Goal: Information Seeking & Learning: Learn about a topic

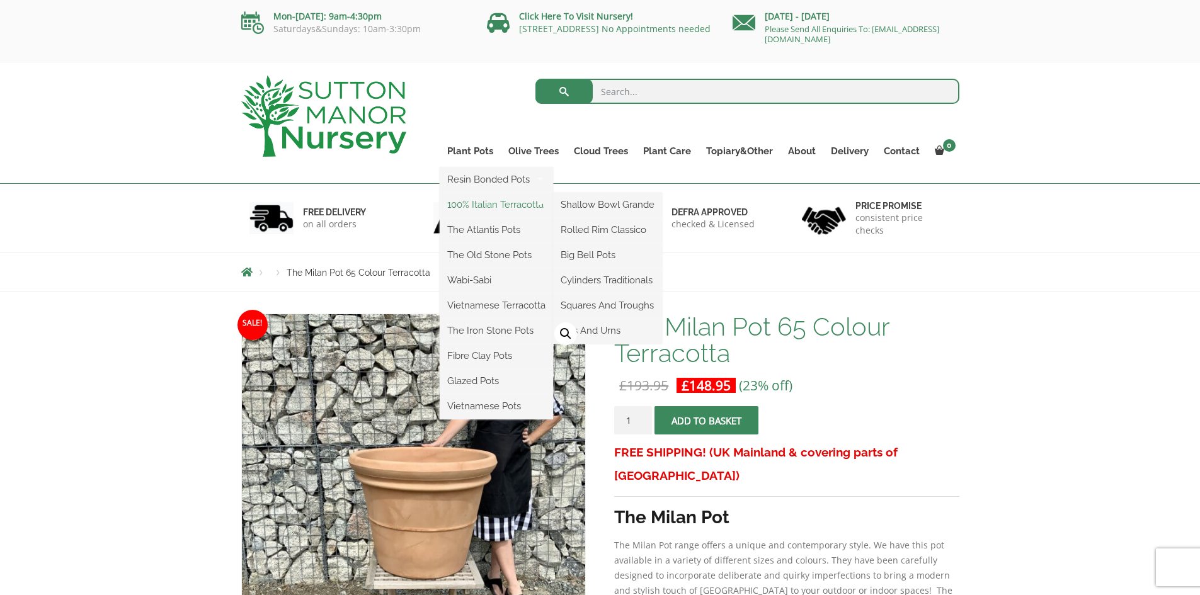
click at [478, 205] on link "100% Italian Terracotta" at bounding box center [496, 204] width 113 height 19
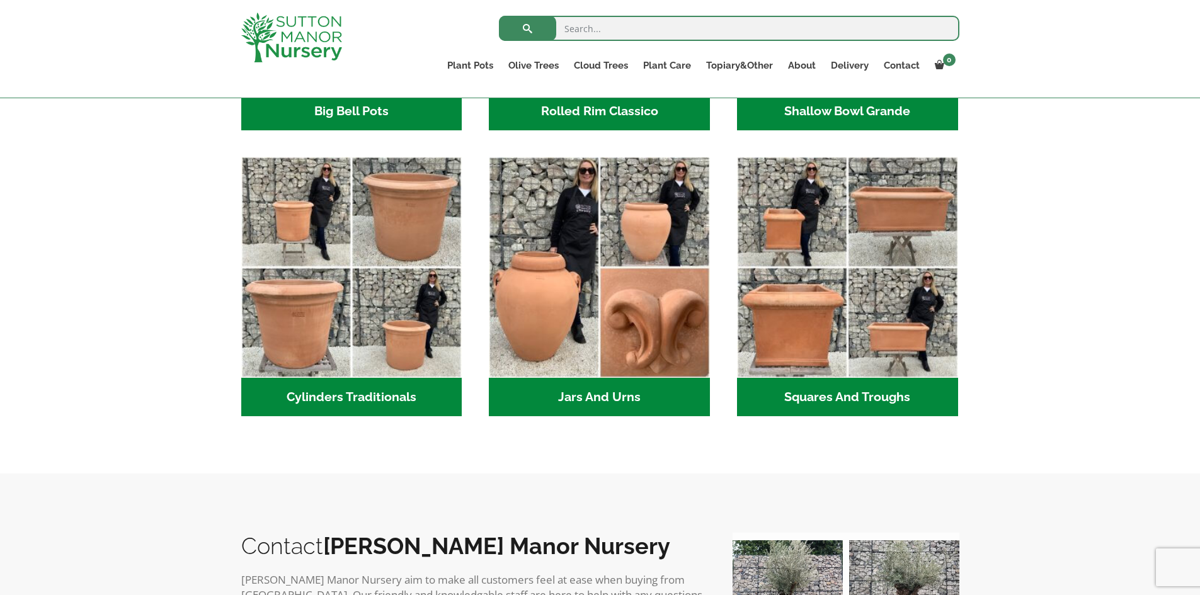
scroll to position [315, 0]
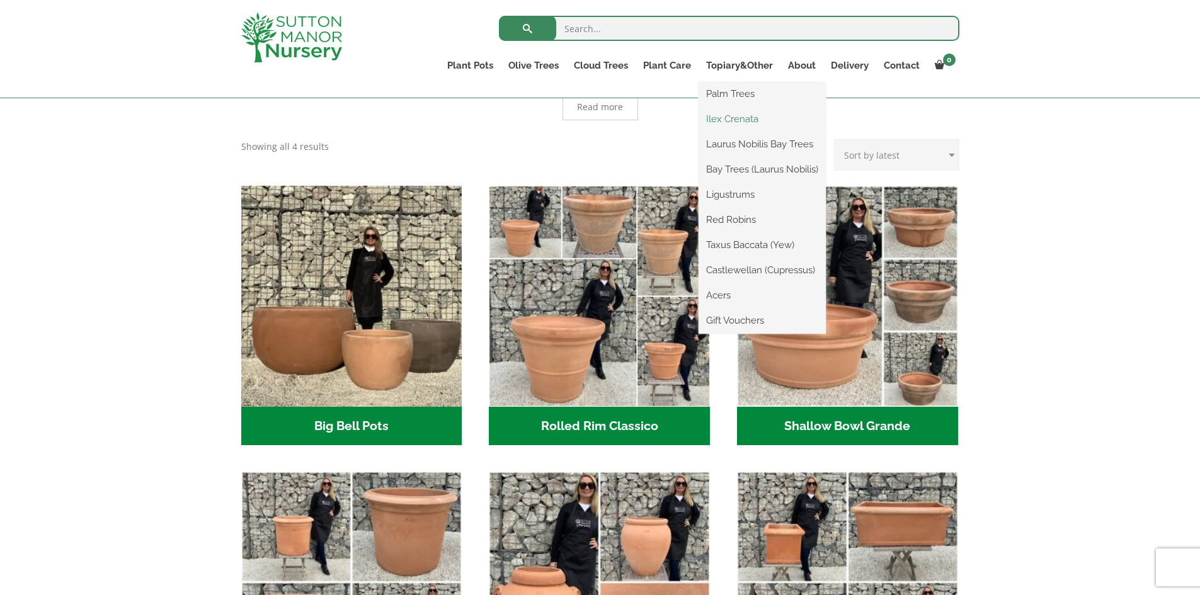
click at [735, 118] on link "Ilex Crenata" at bounding box center [762, 119] width 127 height 19
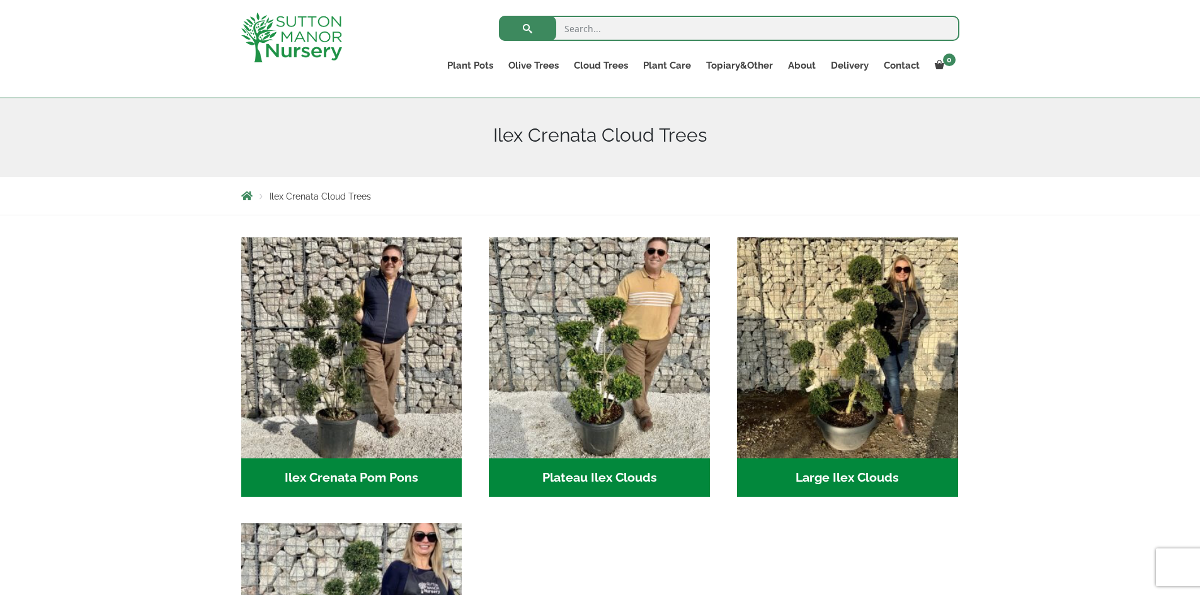
scroll to position [126, 0]
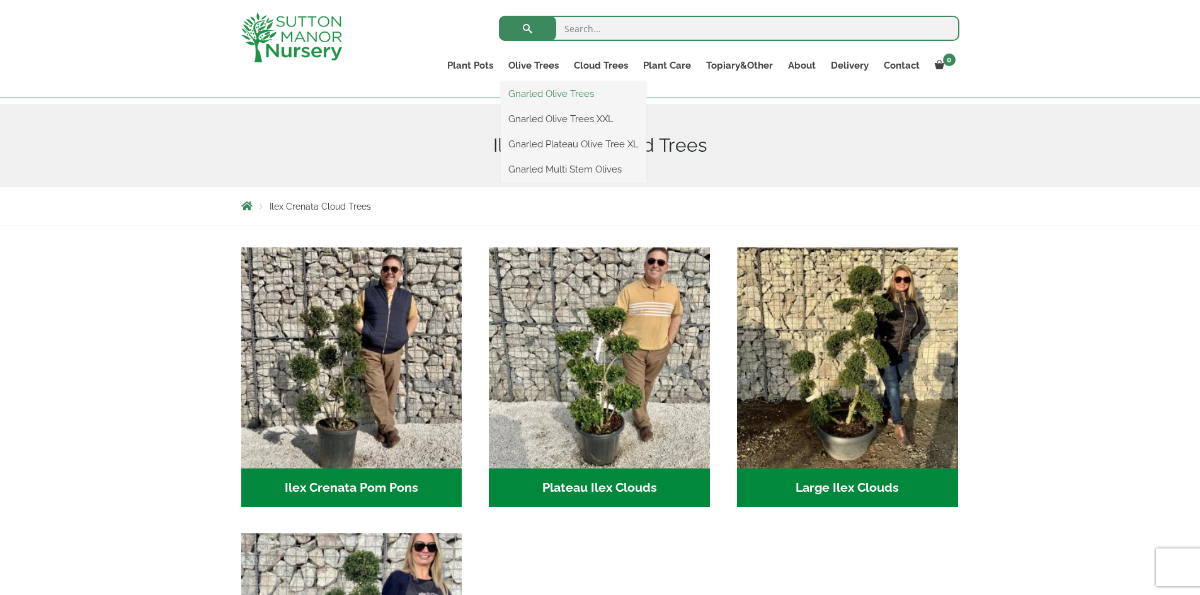
click at [553, 96] on link "Gnarled Olive Trees" at bounding box center [574, 93] width 146 height 19
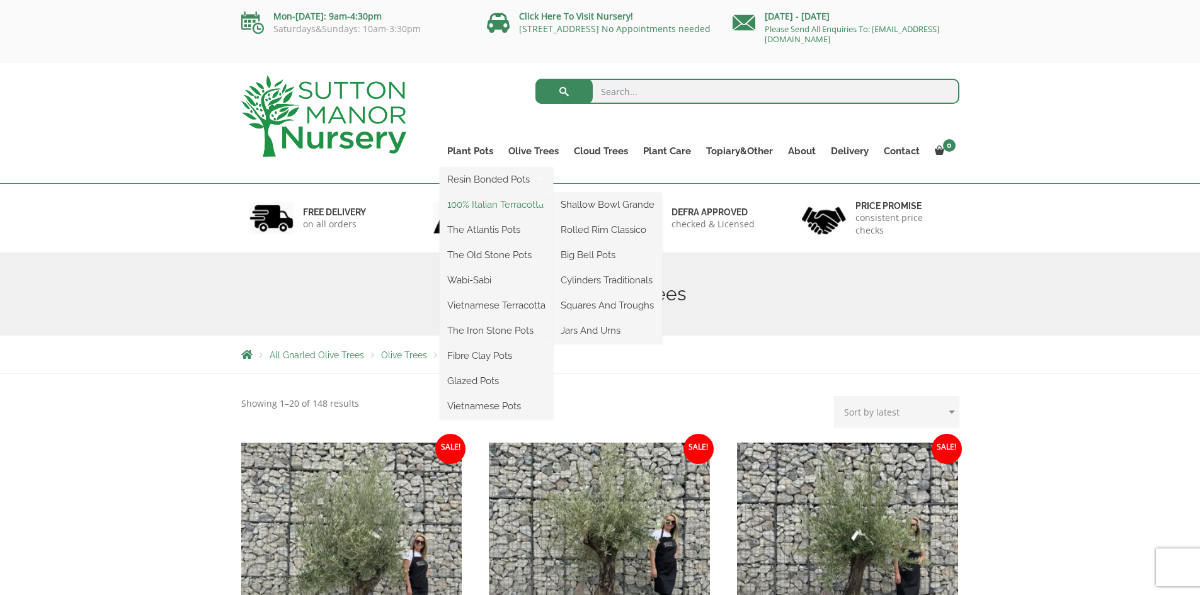
click at [476, 204] on link "100% Italian Terracotta" at bounding box center [496, 204] width 113 height 19
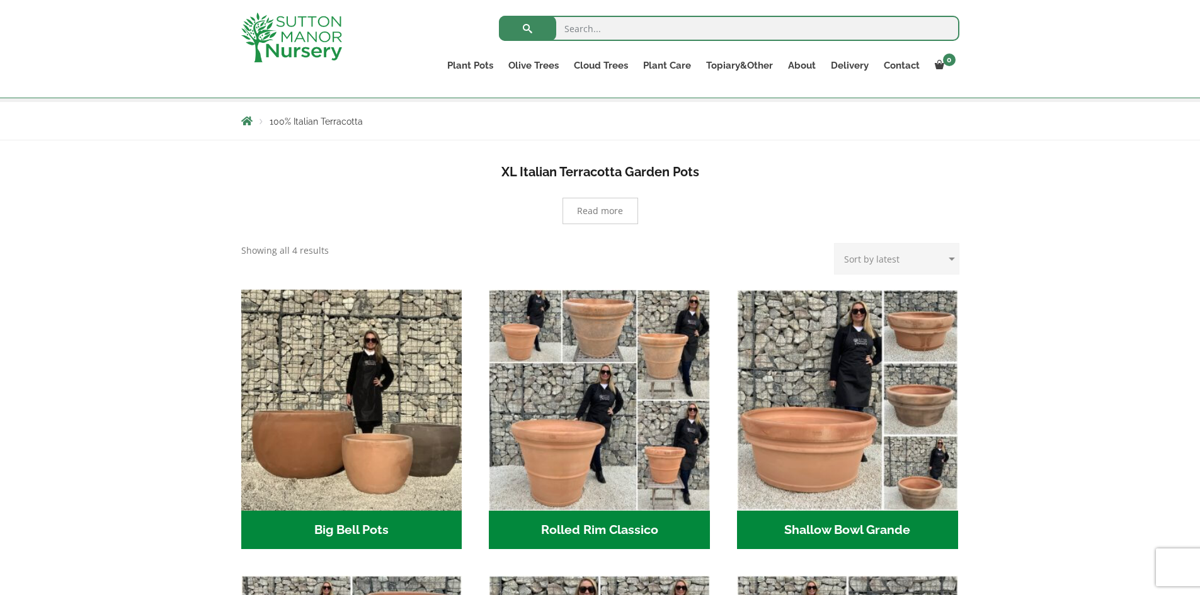
scroll to position [189, 0]
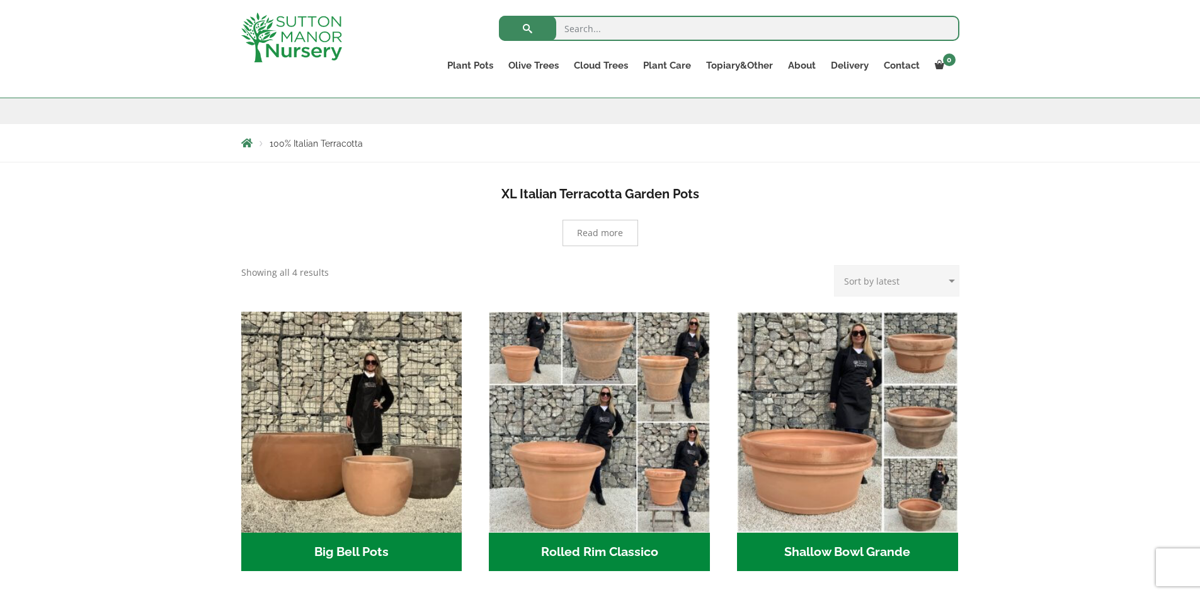
click at [915, 283] on select "Sort by popularity Sort by latest Sort by price: low to high Sort by price: hig…" at bounding box center [896, 280] width 125 height 31
click at [914, 283] on select "Sort by popularity Sort by latest Sort by price: low to high Sort by price: hig…" at bounding box center [896, 280] width 125 height 31
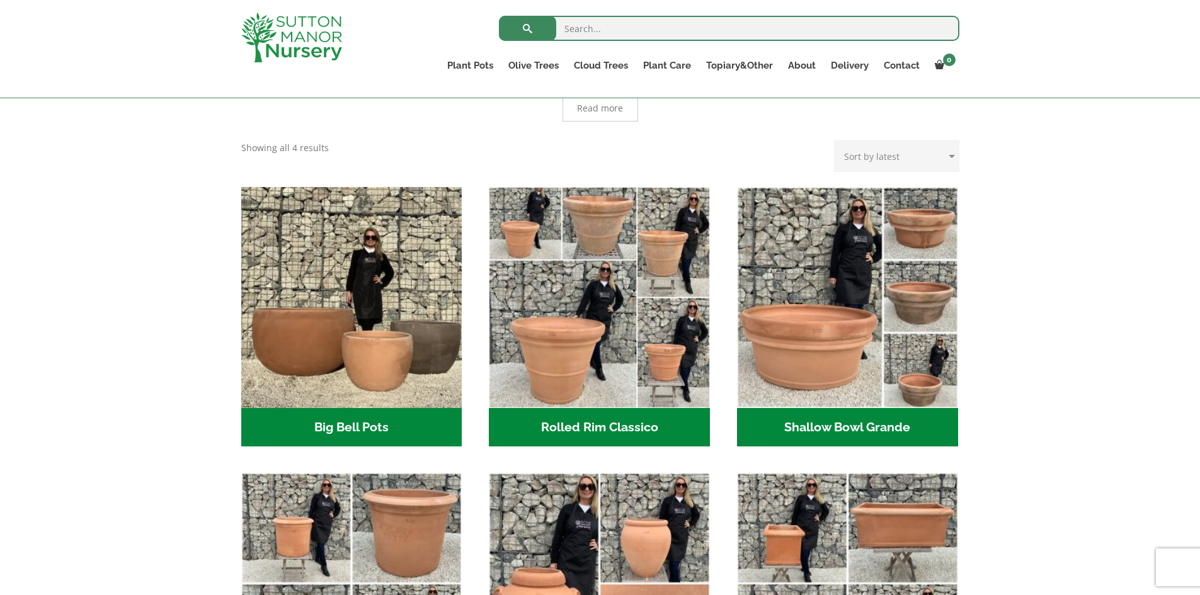
scroll to position [315, 0]
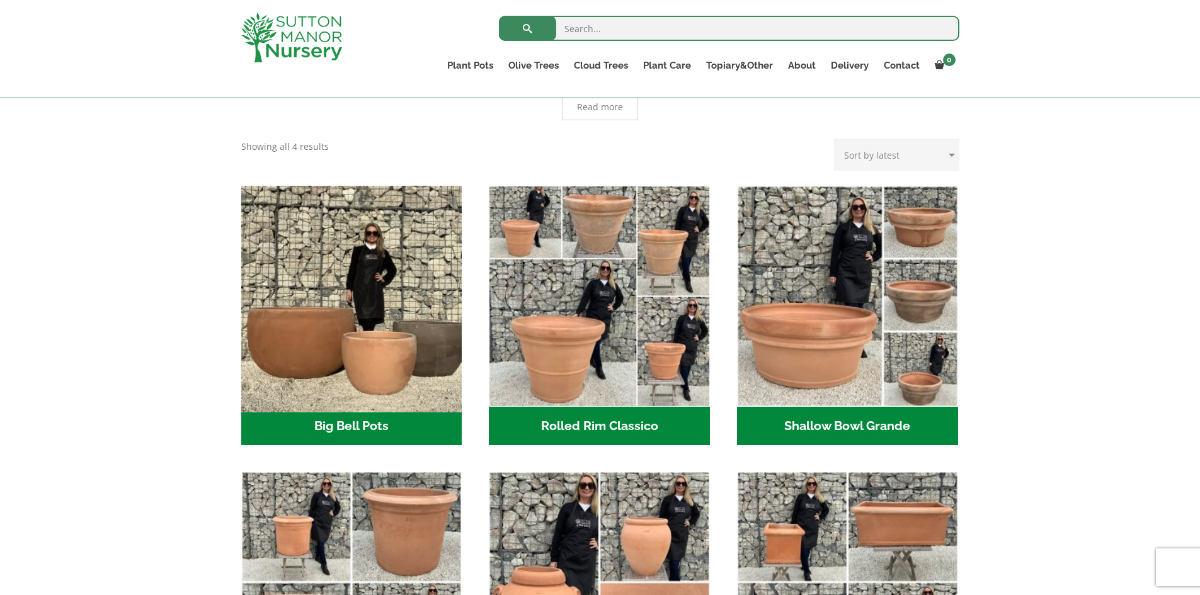
click at [442, 343] on img "Visit product category Big Bell Pots" at bounding box center [352, 296] width 232 height 232
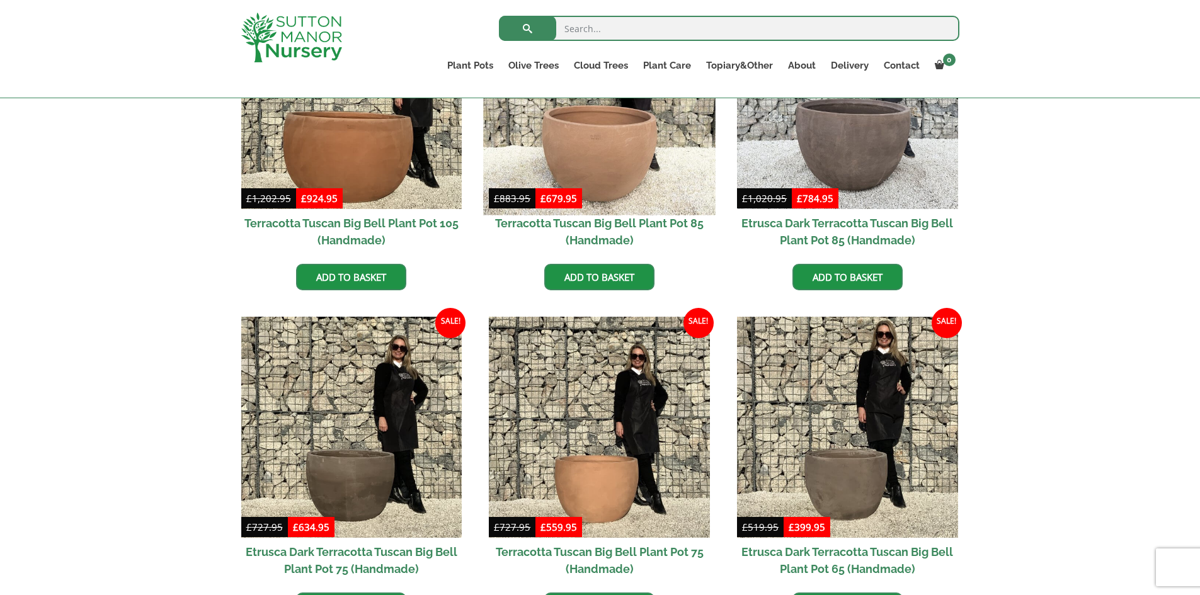
scroll to position [756, 0]
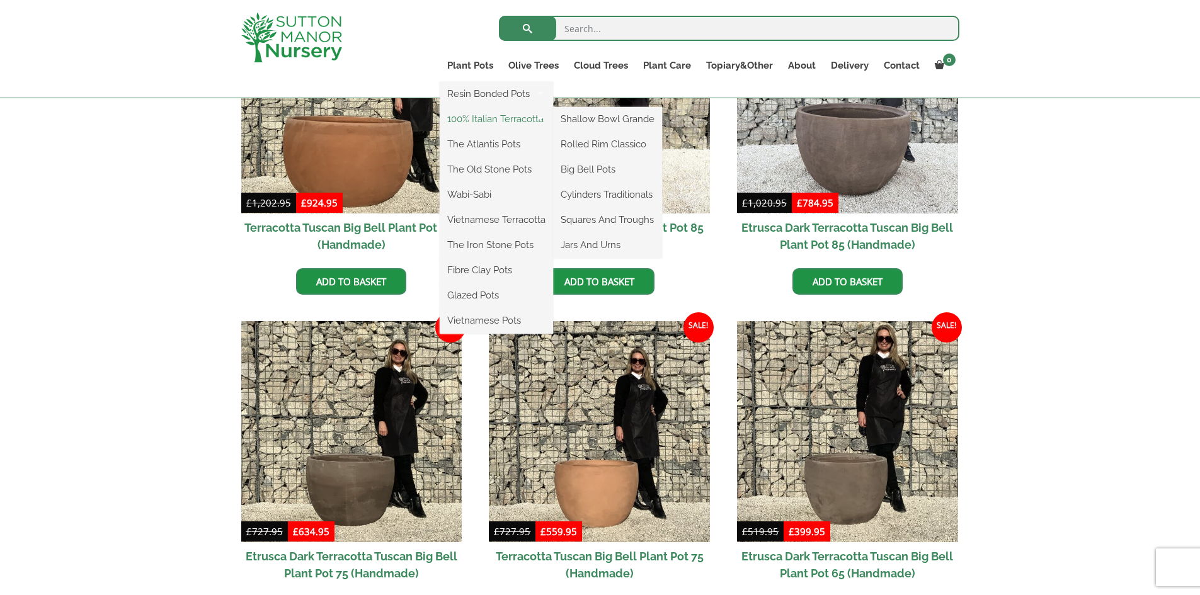
click at [522, 119] on link "100% Italian Terracotta" at bounding box center [496, 119] width 113 height 19
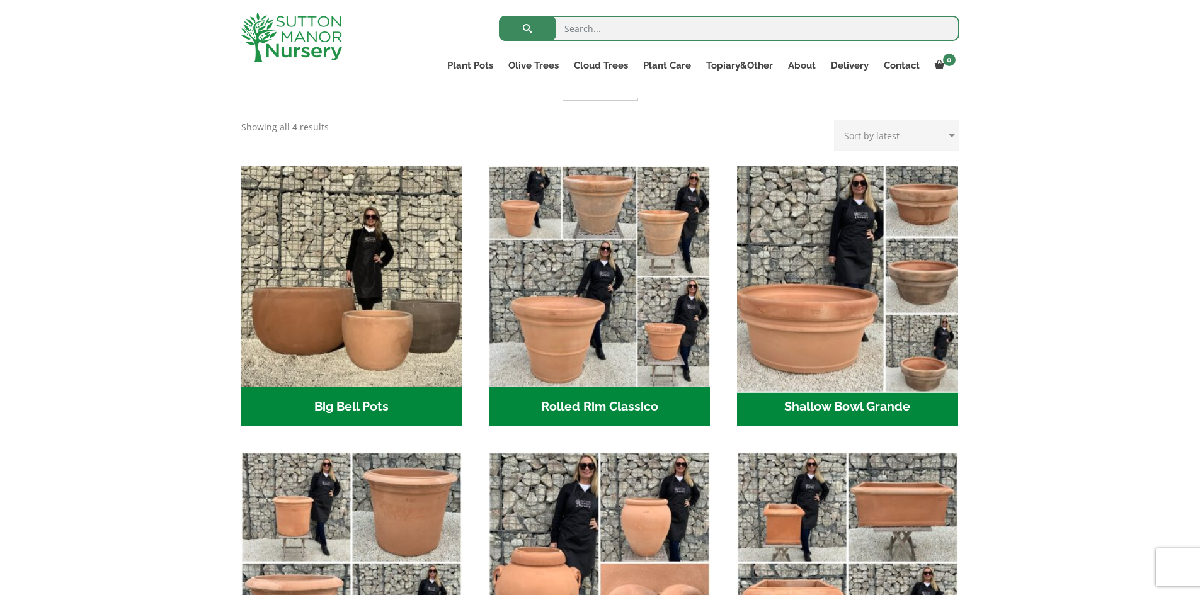
scroll to position [378, 0]
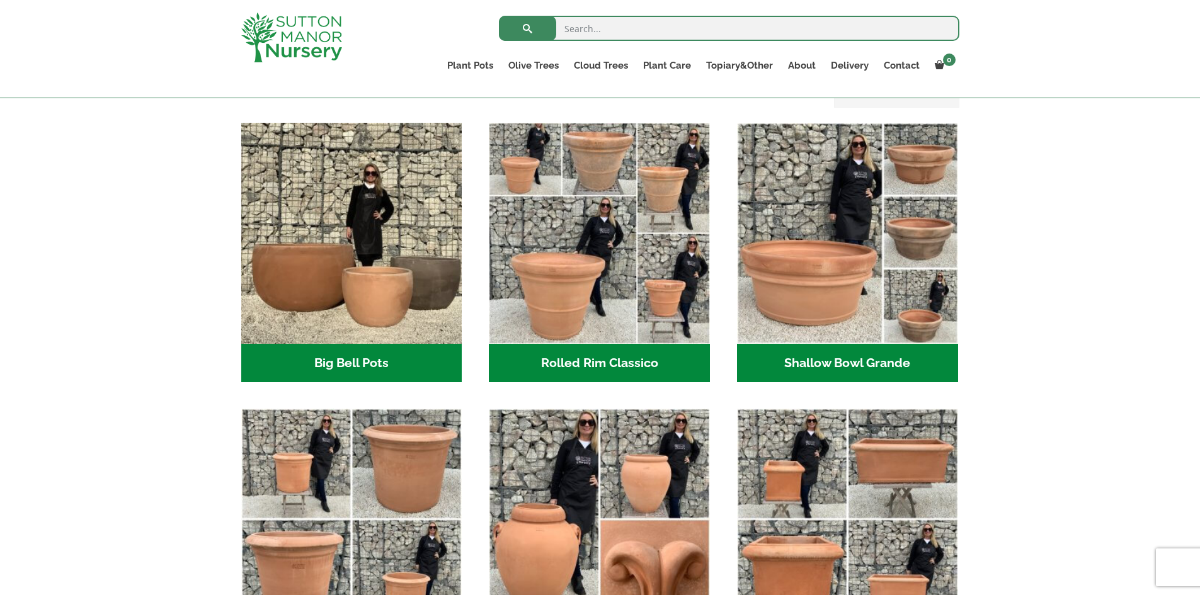
click at [613, 359] on h2 "Rolled Rim Classico (7)" at bounding box center [599, 363] width 221 height 39
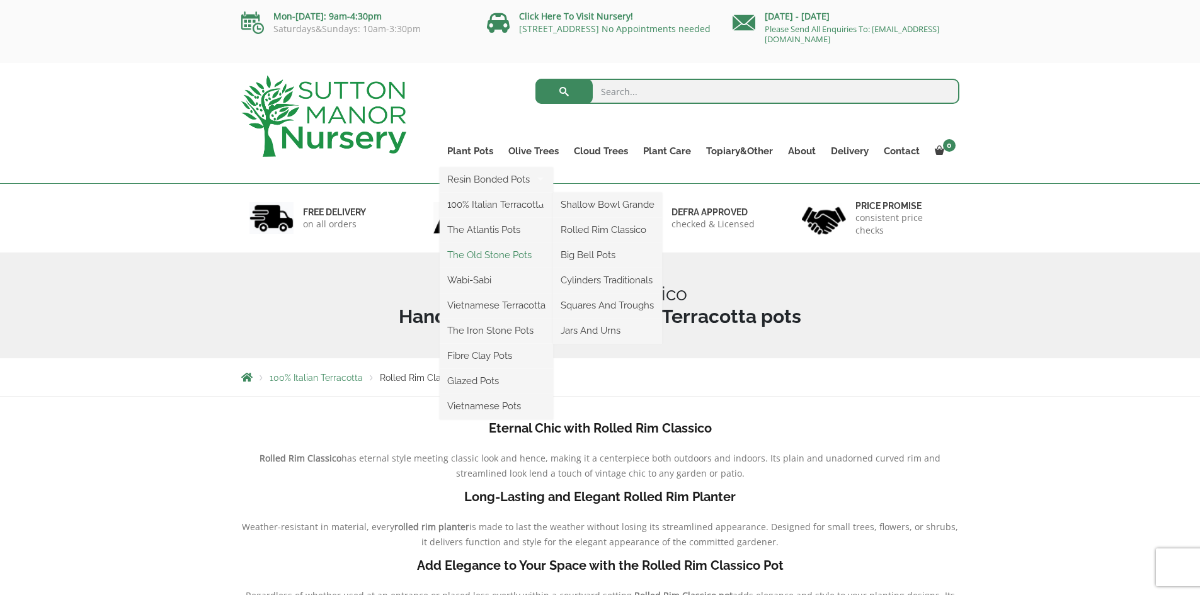
click at [482, 255] on link "The Old Stone Pots" at bounding box center [496, 255] width 113 height 19
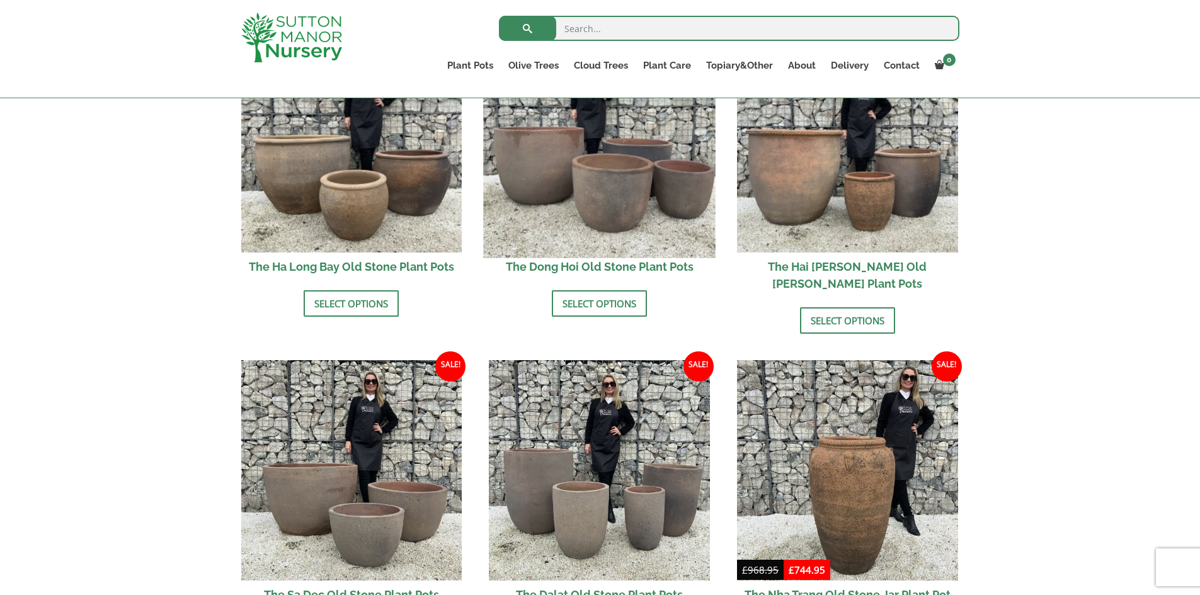
scroll to position [441, 0]
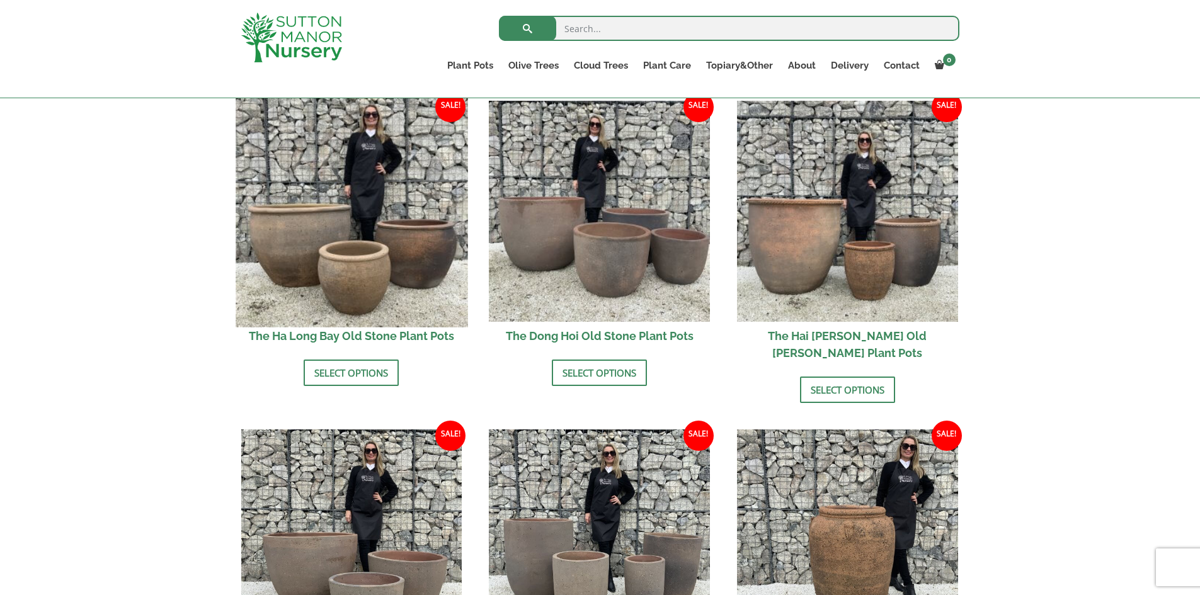
click at [428, 257] on img at bounding box center [352, 211] width 232 height 232
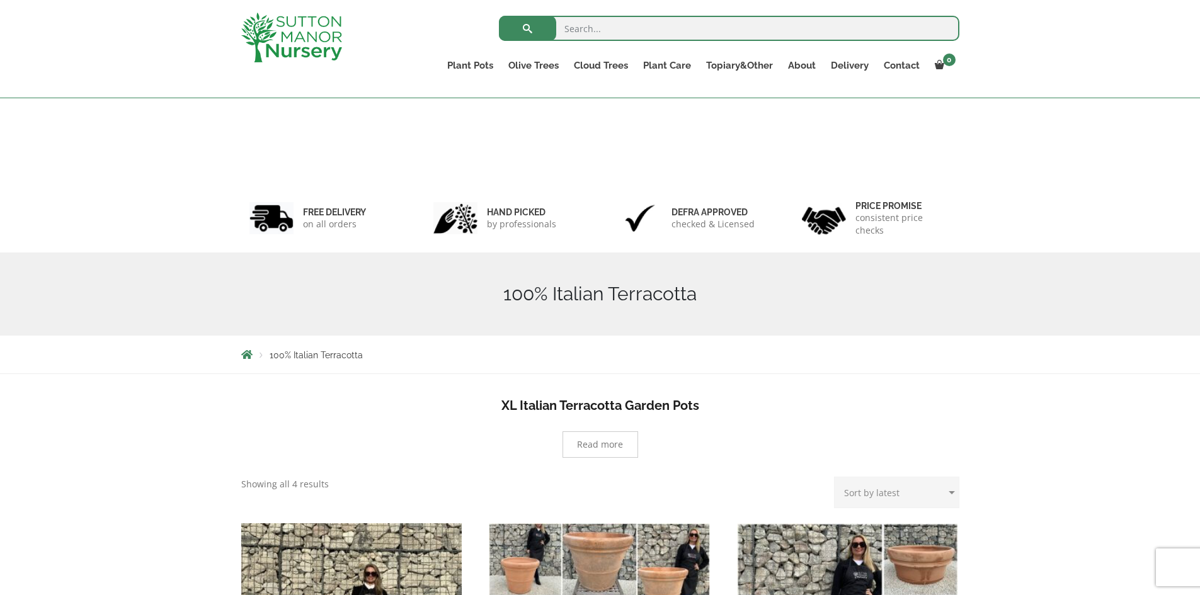
scroll to position [338, 0]
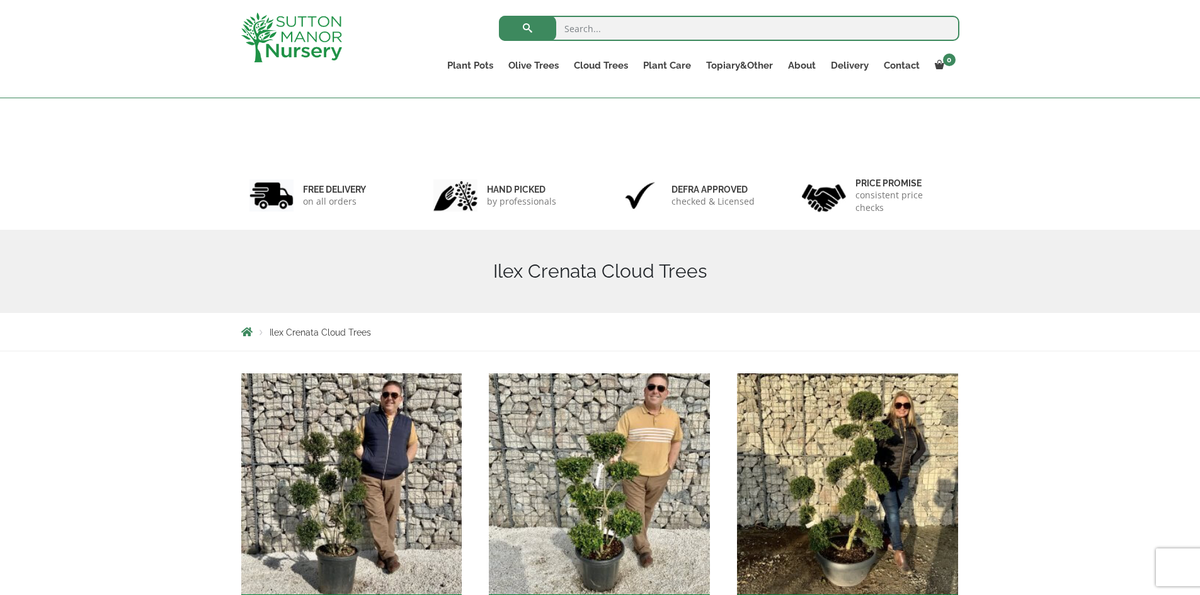
scroll to position [126, 0]
